Goal: Task Accomplishment & Management: Use online tool/utility

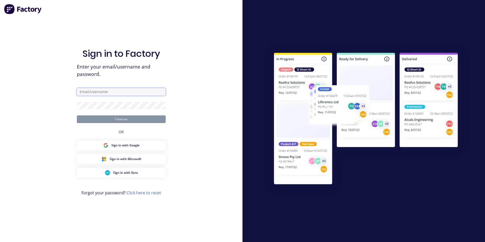
click at [99, 92] on input "text" at bounding box center [121, 92] width 89 height 8
type input "[EMAIL_ADDRESS][DOMAIN_NAME]"
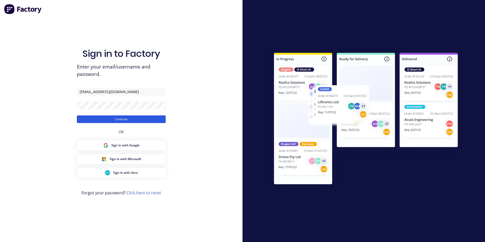
click at [108, 120] on button "Continue" at bounding box center [121, 119] width 89 height 8
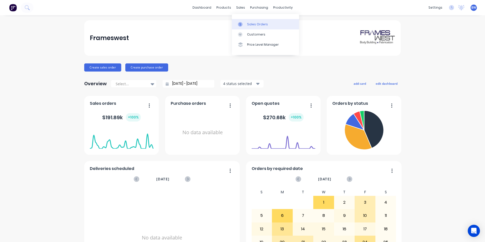
click at [248, 26] on div "Sales Orders" at bounding box center [257, 24] width 21 height 5
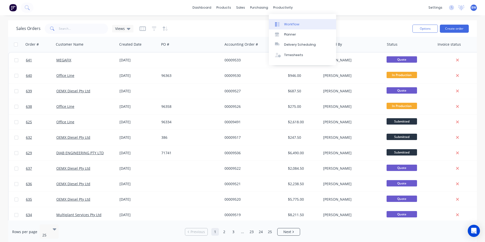
click at [284, 22] on div "Workflow" at bounding box center [291, 24] width 15 height 5
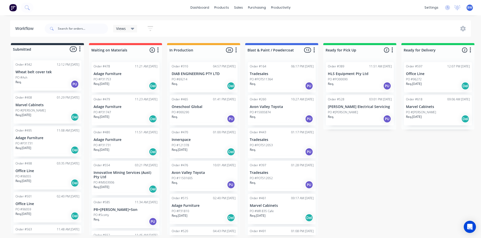
click at [354, 77] on div "PO #PO00090" at bounding box center [360, 79] width 64 height 5
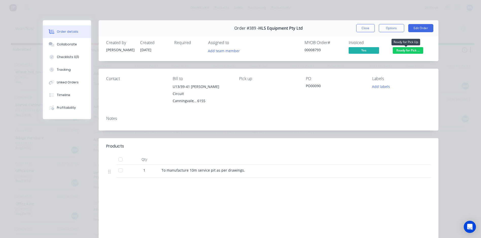
click at [402, 51] on span "Ready for Pick ..." at bounding box center [408, 50] width 30 height 6
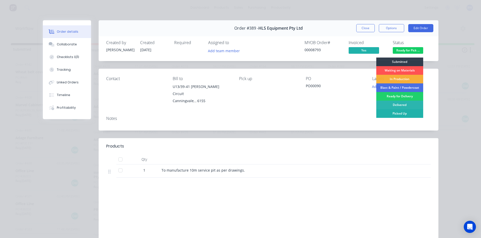
click at [388, 112] on div "Picked Up" at bounding box center [399, 113] width 47 height 9
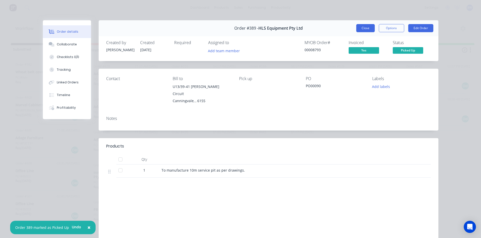
click at [370, 30] on button "Close" at bounding box center [365, 28] width 19 height 8
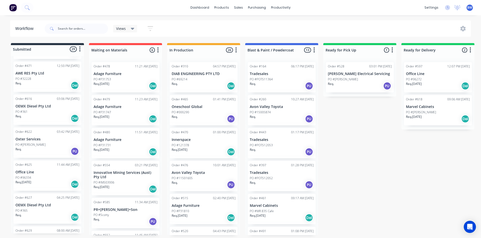
scroll to position [820, 0]
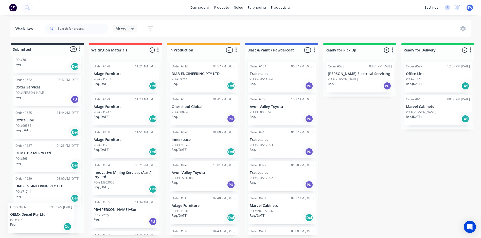
drag, startPoint x: 77, startPoint y: 230, endPoint x: 72, endPoint y: 227, distance: 5.7
click at [72, 227] on div "Order #342 12:12 PM [DATE] Wheat belt cover tek PO #Ash Req. PU Order #408 01:2…" at bounding box center [47, 144] width 73 height 177
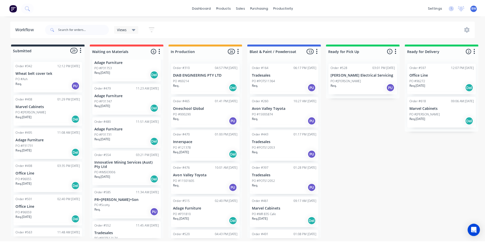
scroll to position [0, 0]
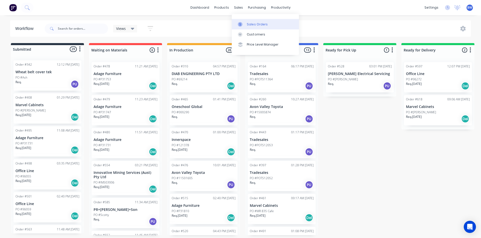
click at [241, 28] on link "Sales Orders" at bounding box center [265, 24] width 67 height 10
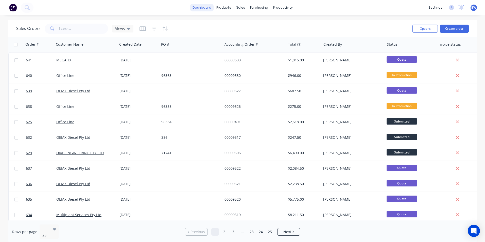
click at [206, 11] on link "dashboard" at bounding box center [202, 8] width 24 height 8
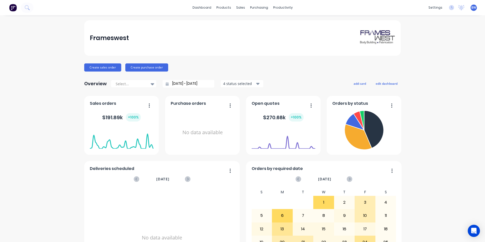
click at [256, 83] on icon "button" at bounding box center [258, 84] width 4 height 2
click at [149, 85] on div at bounding box center [153, 84] width 8 height 9
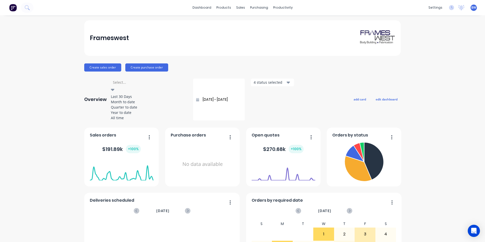
click at [142, 102] on div "Month to date" at bounding box center [149, 101] width 76 height 5
type input "[DATE] - [DATE]"
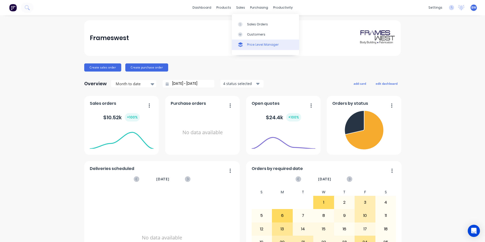
click at [246, 44] on link "Price Level Manager" at bounding box center [265, 45] width 67 height 10
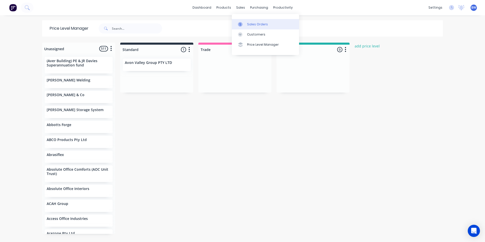
click at [238, 23] on icon at bounding box center [240, 24] width 5 height 5
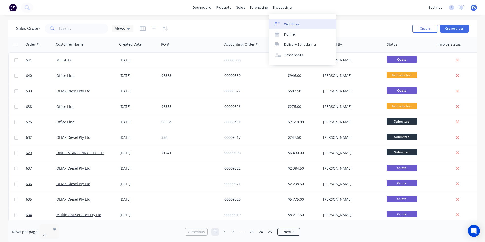
click at [282, 20] on link "Workflow" at bounding box center [302, 24] width 67 height 10
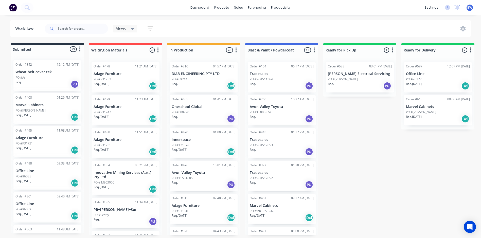
click at [208, 76] on p "DIAB ENGINEERING PTY LTD" at bounding box center [204, 74] width 64 height 4
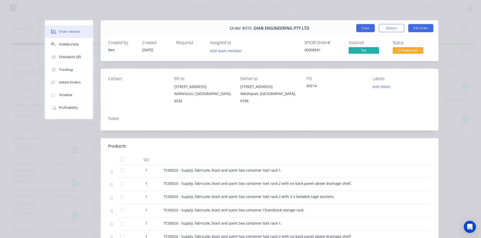
click at [360, 28] on button "Close" at bounding box center [365, 28] width 19 height 8
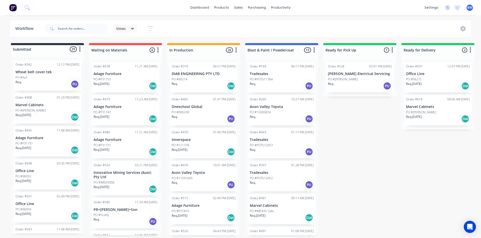
click at [193, 76] on div "Order #310 04:57 PM [DATE] DIAB ENGINEERING PTY LTD PO #69214 Req. Del" at bounding box center [204, 77] width 68 height 30
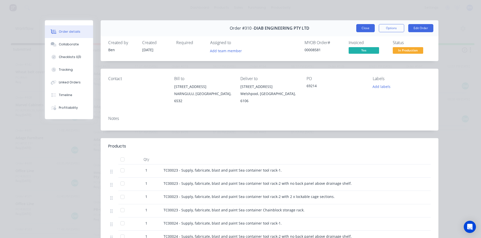
click at [356, 28] on button "Close" at bounding box center [365, 28] width 19 height 8
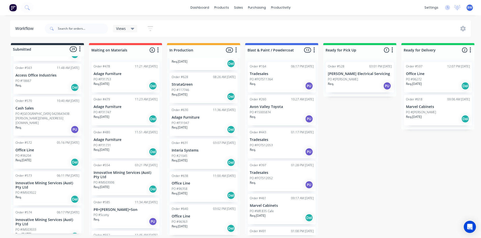
scroll to position [177, 0]
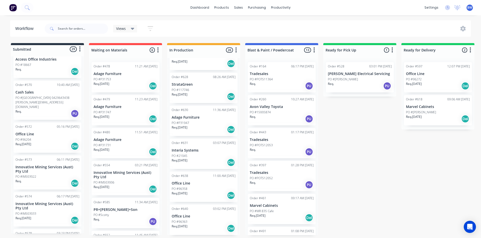
click at [46, 167] on p "Innovative Mining Services (Aust) Pty Ltd" at bounding box center [47, 169] width 64 height 9
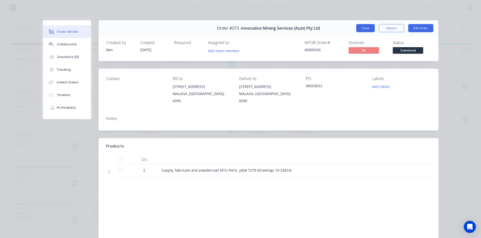
click at [366, 26] on button "Close" at bounding box center [365, 28] width 19 height 8
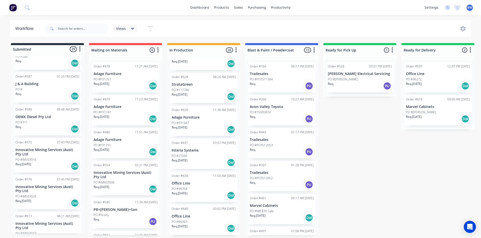
scroll to position [406, 0]
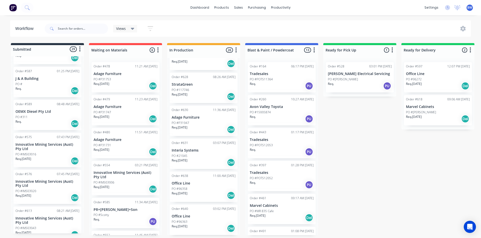
click at [39, 115] on div "PO #311" at bounding box center [47, 117] width 64 height 5
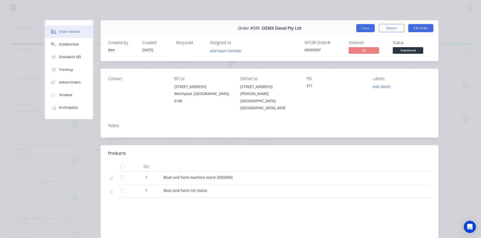
click at [365, 28] on button "Close" at bounding box center [365, 28] width 19 height 8
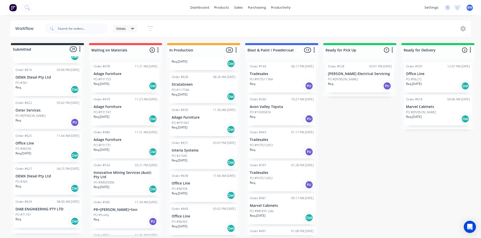
scroll to position [820, 0]
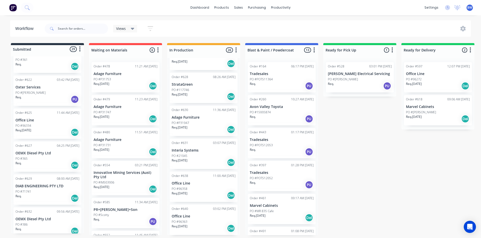
click at [47, 151] on p "OEMX Diesel Pty Ltd" at bounding box center [47, 153] width 64 height 4
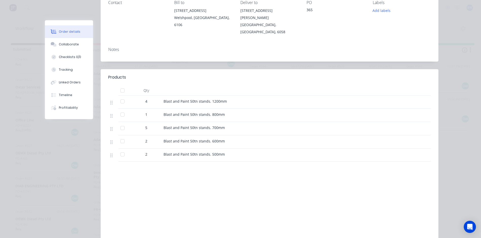
scroll to position [0, 0]
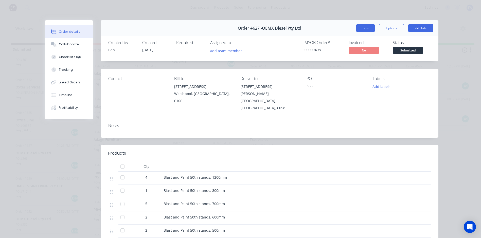
click at [364, 31] on button "Close" at bounding box center [365, 28] width 19 height 8
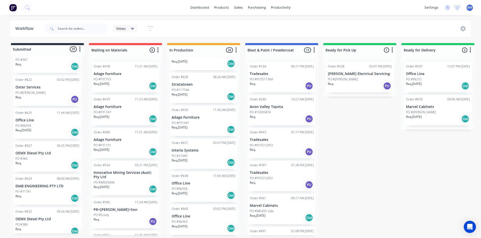
scroll to position [1, 0]
click at [43, 217] on p "OEMX Diesel Pty Ltd" at bounding box center [47, 219] width 64 height 4
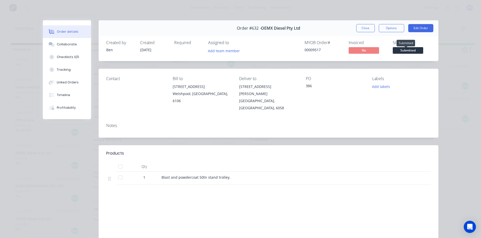
click at [401, 51] on span "Submitted" at bounding box center [408, 50] width 30 height 6
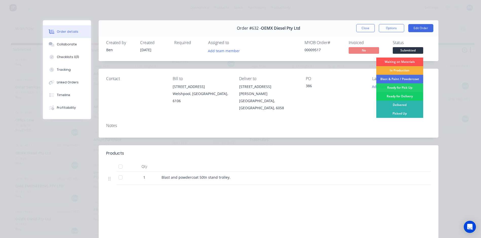
click at [394, 95] on div "Ready for Delivery" at bounding box center [399, 96] width 47 height 9
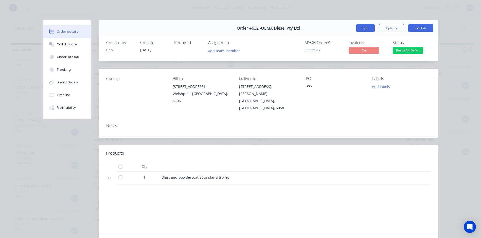
click at [365, 28] on button "Close" at bounding box center [365, 28] width 19 height 8
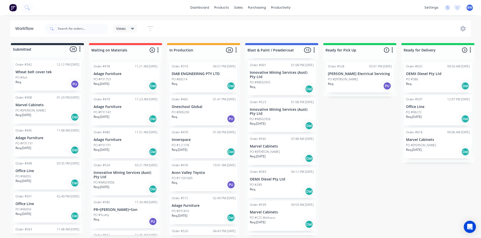
scroll to position [177, 0]
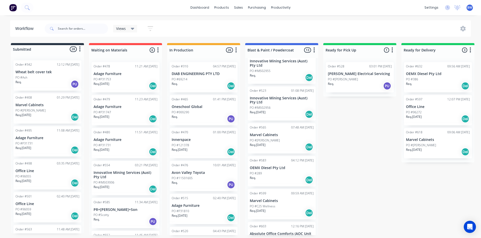
click at [275, 68] on div "Order #491 01:08 PM [DATE] Innovative Mining Services (Aust) Pty Ltd PO #IMS029…" at bounding box center [282, 66] width 68 height 34
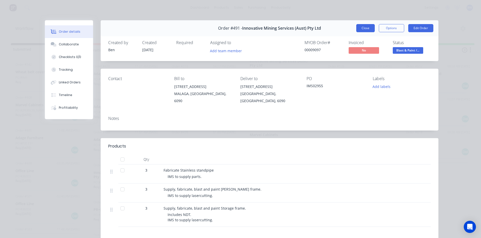
click at [365, 29] on button "Close" at bounding box center [365, 28] width 19 height 8
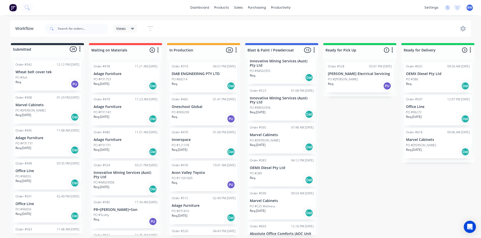
click at [279, 109] on div "PO #IMS02956" at bounding box center [282, 107] width 64 height 5
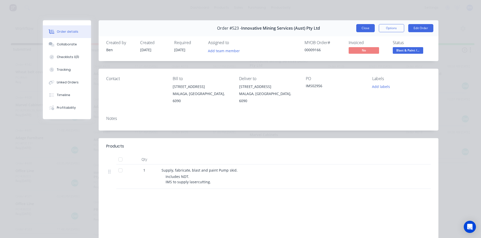
click at [364, 31] on button "Close" at bounding box center [365, 28] width 19 height 8
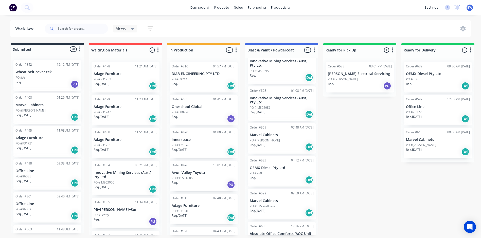
click at [278, 99] on p "Innovative Mining Services (Aust) Pty Ltd" at bounding box center [282, 100] width 64 height 9
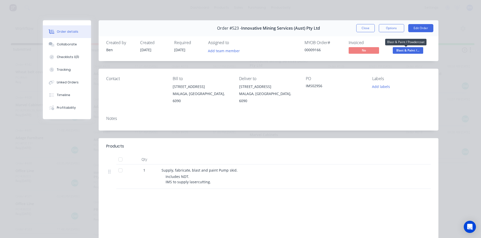
click at [412, 50] on span "Blast & Paint /..." at bounding box center [408, 50] width 30 height 6
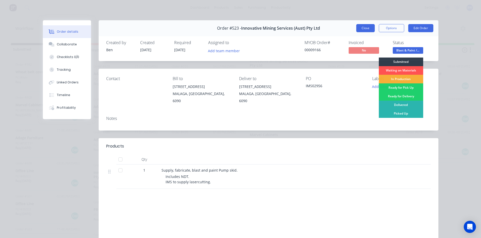
click at [359, 27] on button "Close" at bounding box center [365, 28] width 19 height 8
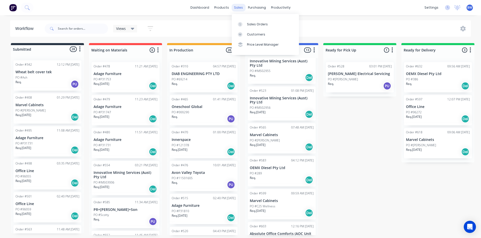
click at [235, 9] on div "sales" at bounding box center [238, 8] width 14 height 8
click at [244, 22] on link "Sales Orders" at bounding box center [265, 24] width 67 height 10
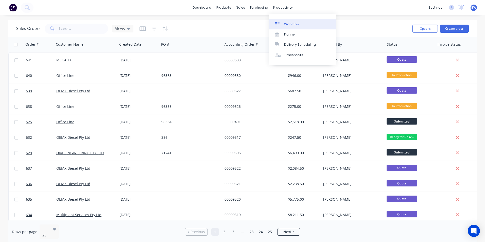
click at [283, 24] on link "Workflow" at bounding box center [302, 24] width 67 height 10
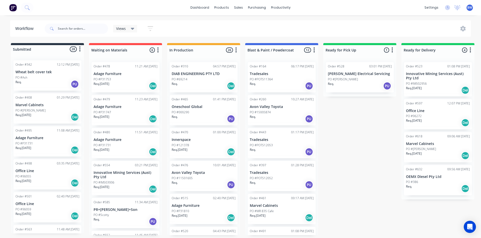
click at [428, 79] on p "Innovative Mining Services (Aust) Pty Ltd" at bounding box center [438, 76] width 64 height 9
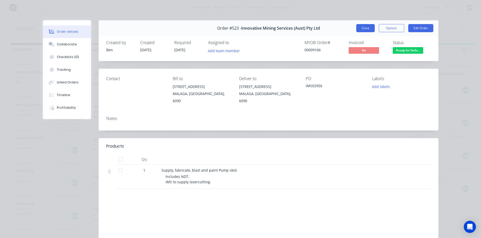
click at [372, 28] on button "Close" at bounding box center [365, 28] width 19 height 8
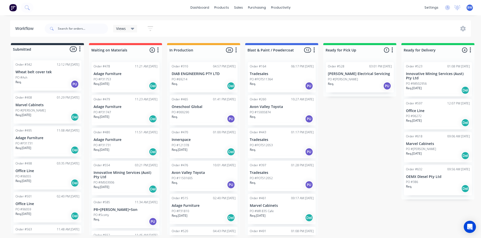
click at [201, 77] on div "Order #310 04:57 PM [DATE] DIAB ENGINEERING PTY LTD PO #69214 Req. Del" at bounding box center [204, 77] width 68 height 30
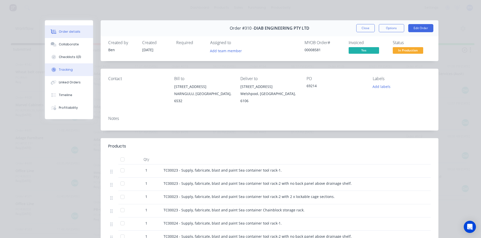
click at [66, 68] on div "Tracking" at bounding box center [66, 69] width 14 height 5
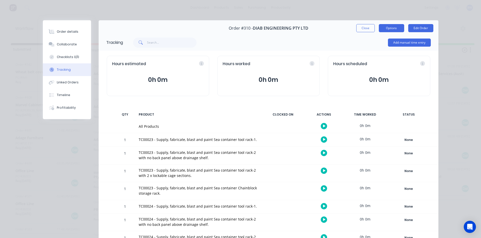
click at [384, 29] on button "Options" at bounding box center [391, 28] width 25 height 8
click at [360, 25] on button "Close" at bounding box center [365, 28] width 19 height 8
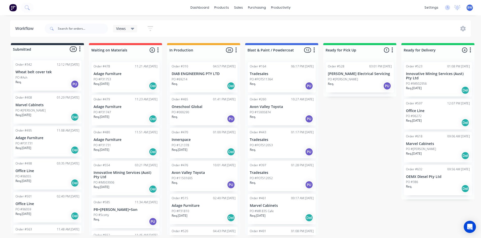
click at [258, 77] on p "PO #POTS11364" at bounding box center [261, 79] width 23 height 5
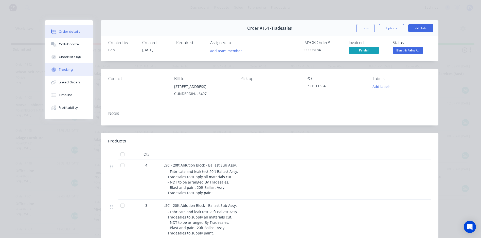
click at [68, 71] on div "Tracking" at bounding box center [66, 69] width 14 height 5
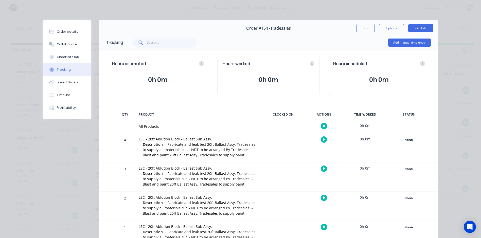
click at [323, 126] on icon "button" at bounding box center [324, 126] width 3 height 3
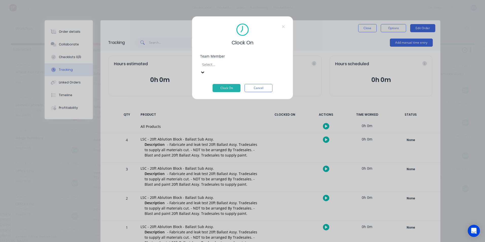
click at [263, 64] on div at bounding box center [238, 64] width 73 height 6
click at [265, 84] on button "Cancel" at bounding box center [258, 88] width 28 height 8
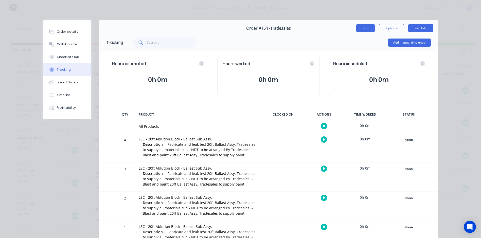
click at [361, 31] on button "Close" at bounding box center [365, 28] width 19 height 8
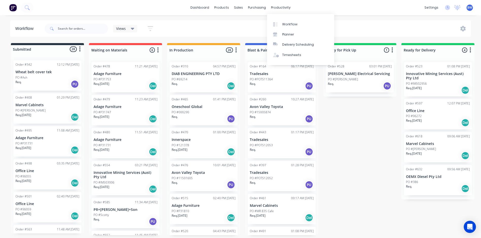
click at [350, 23] on div "Views Save new view None (Default) edit Show/Hide statuses Show line item cards…" at bounding box center [257, 28] width 427 height 15
